Goal: Navigation & Orientation: Find specific page/section

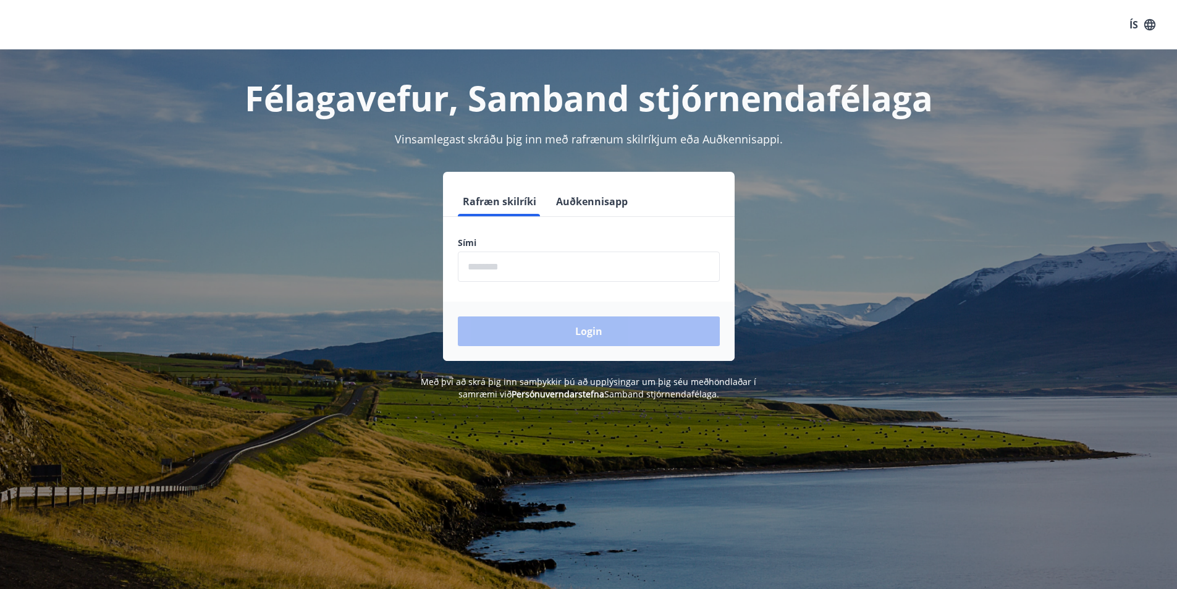
click at [492, 261] on input "phone" at bounding box center [589, 267] width 262 height 30
type input "********"
click at [551, 331] on button "Login" at bounding box center [589, 331] width 262 height 30
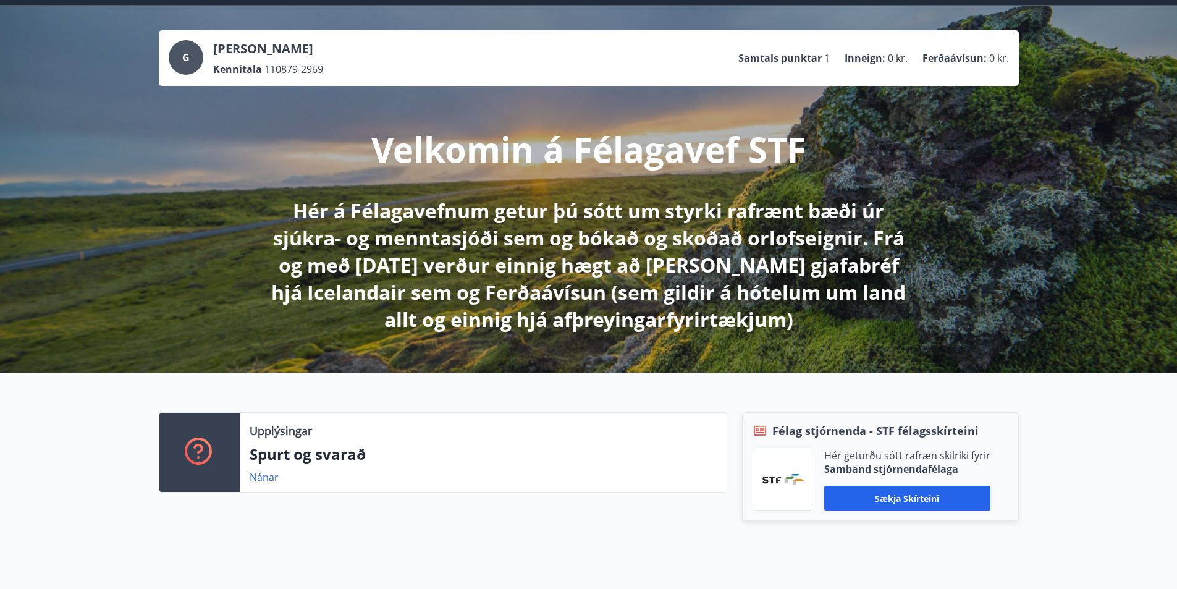
scroll to position [62, 0]
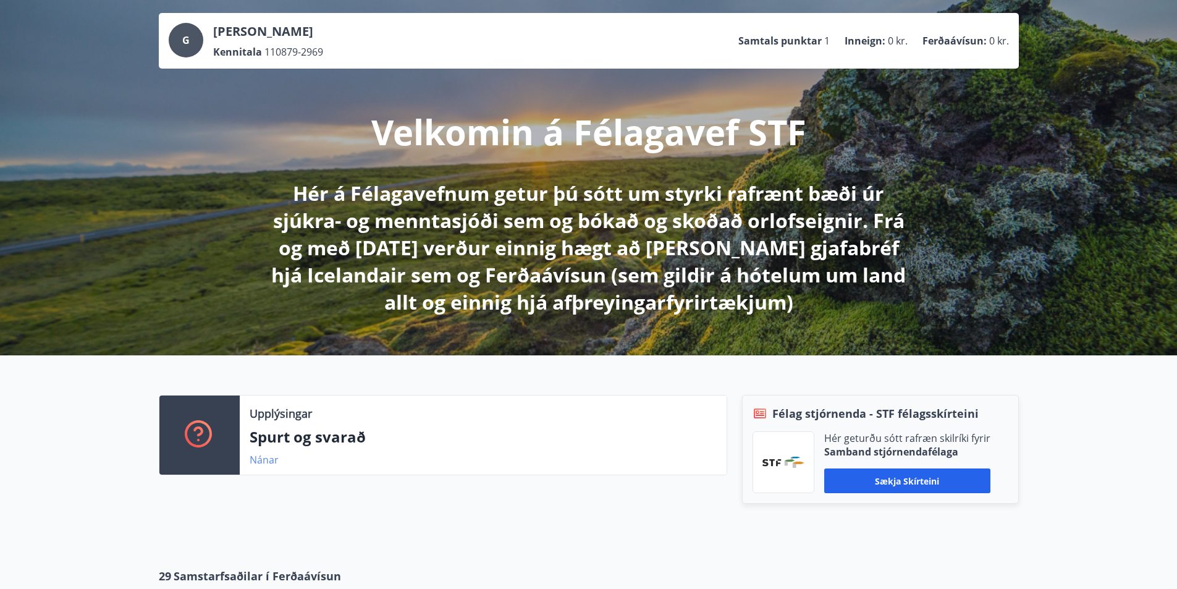
click at [272, 455] on link "Nánar" at bounding box center [264, 460] width 29 height 14
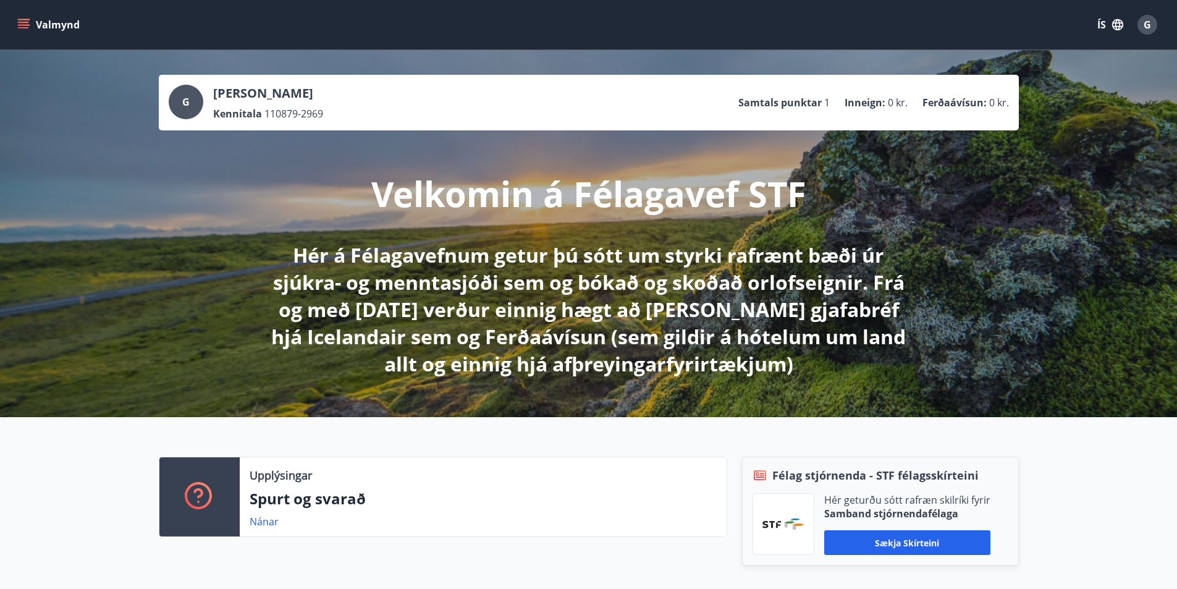
click at [51, 19] on button "Valmynd" at bounding box center [50, 25] width 70 height 22
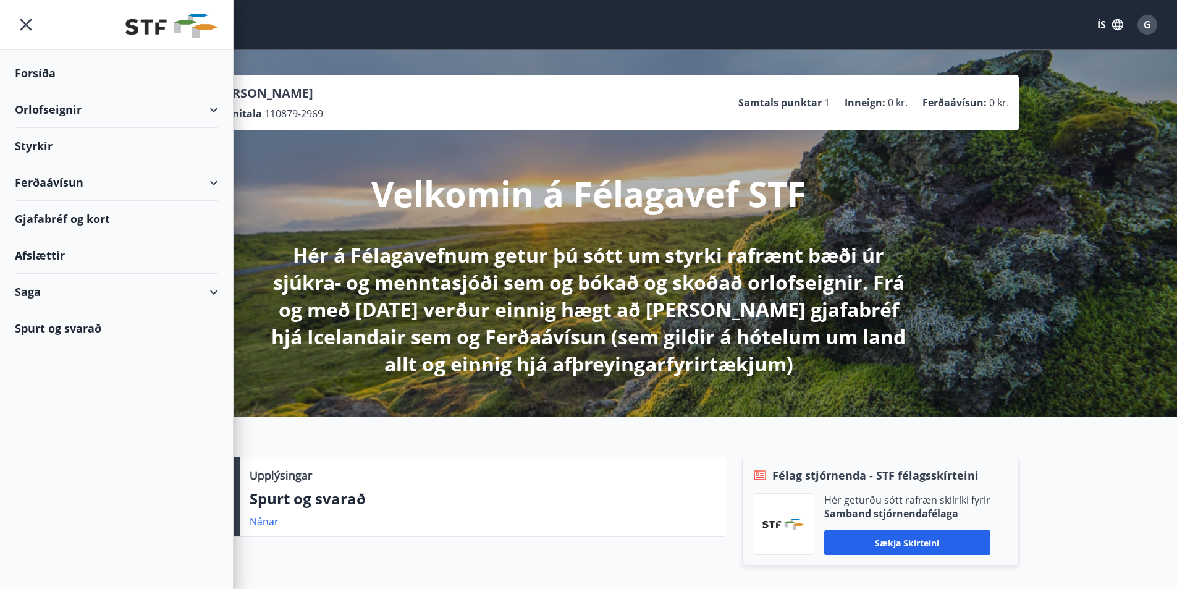
click at [51, 248] on div "Afslættir" at bounding box center [116, 255] width 203 height 36
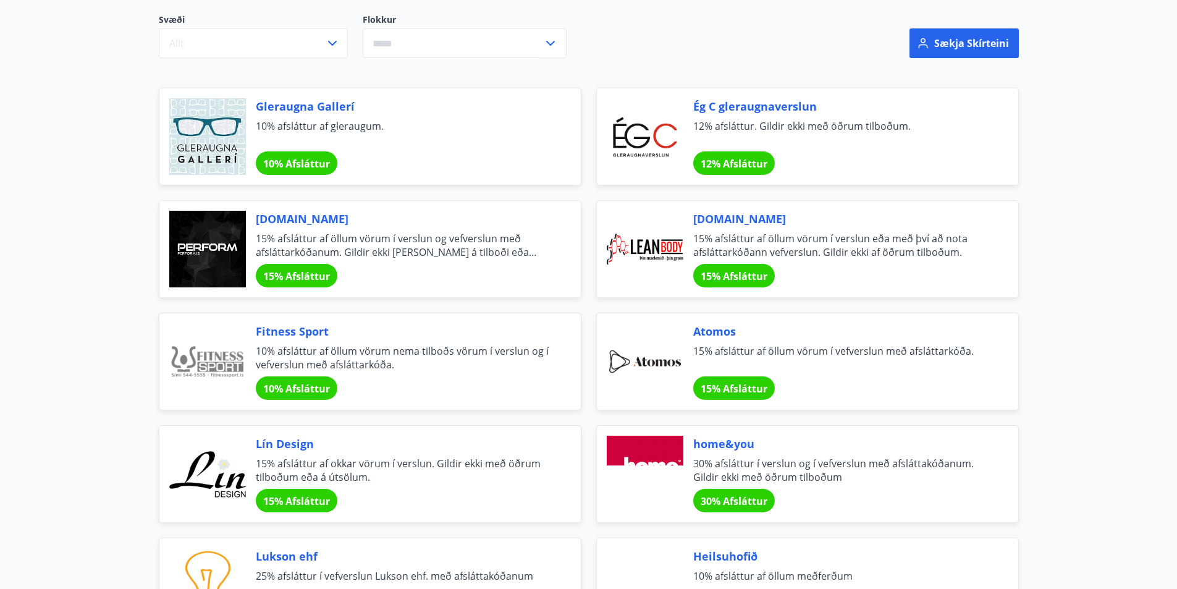
scroll to position [124, 0]
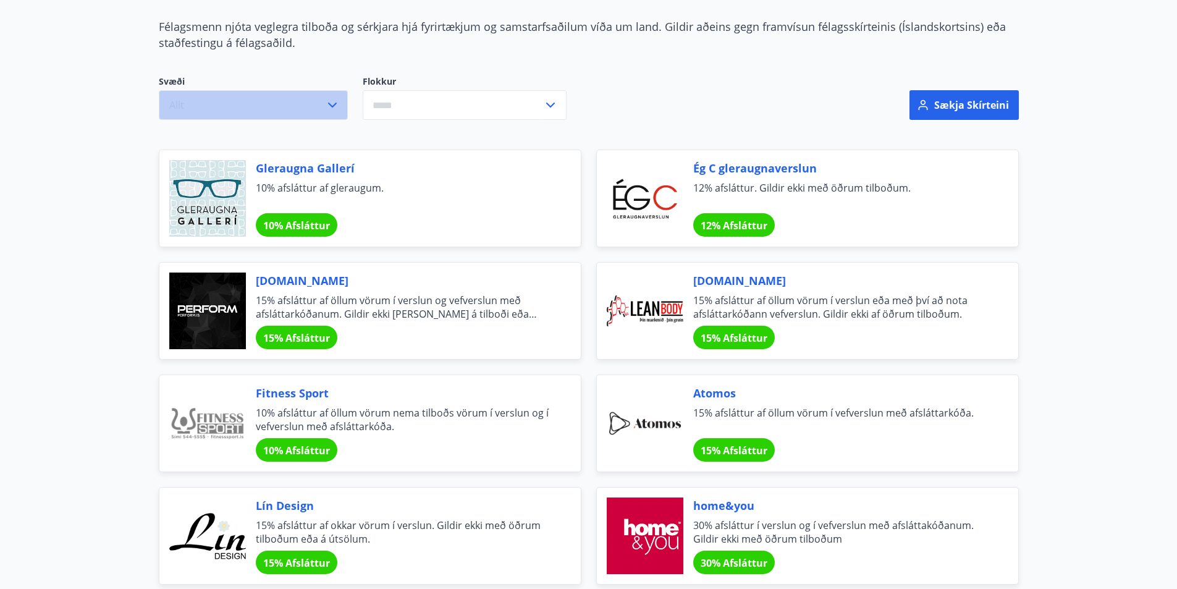
click at [318, 108] on button "Allt" at bounding box center [253, 105] width 189 height 30
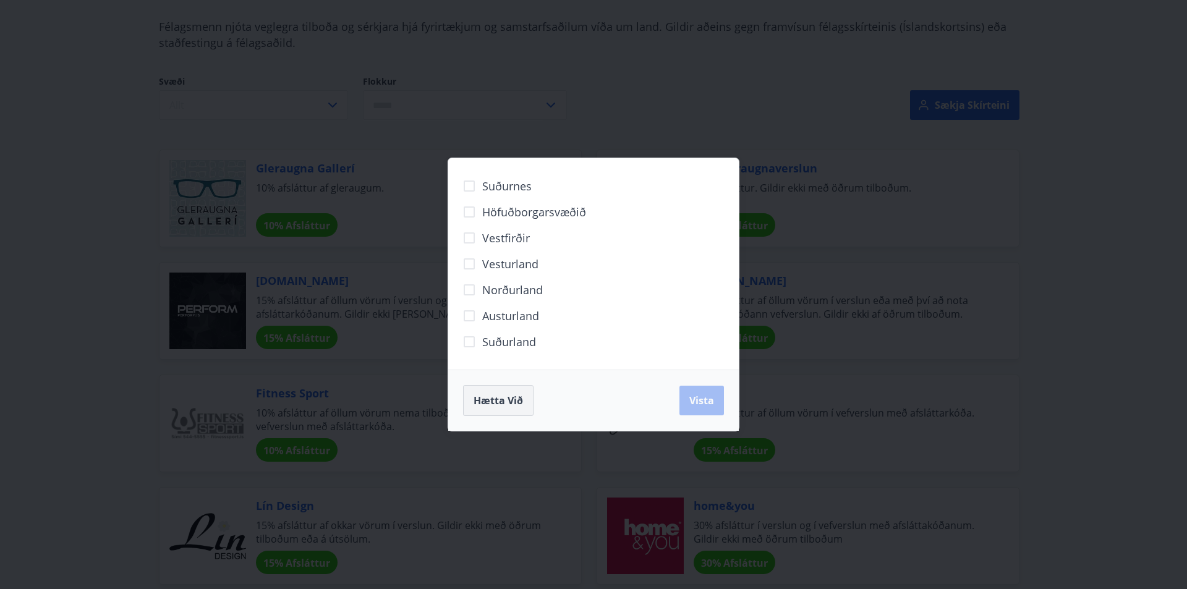
click at [493, 398] on span "Hætta við" at bounding box center [497, 401] width 49 height 14
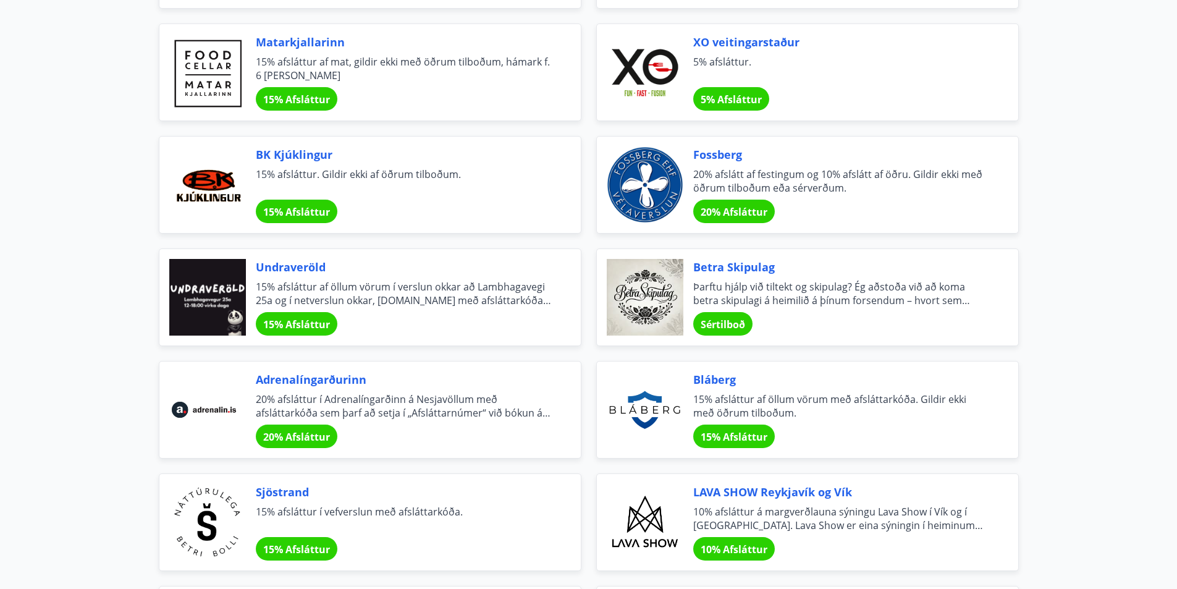
scroll to position [1051, 0]
